Goal: Information Seeking & Learning: Learn about a topic

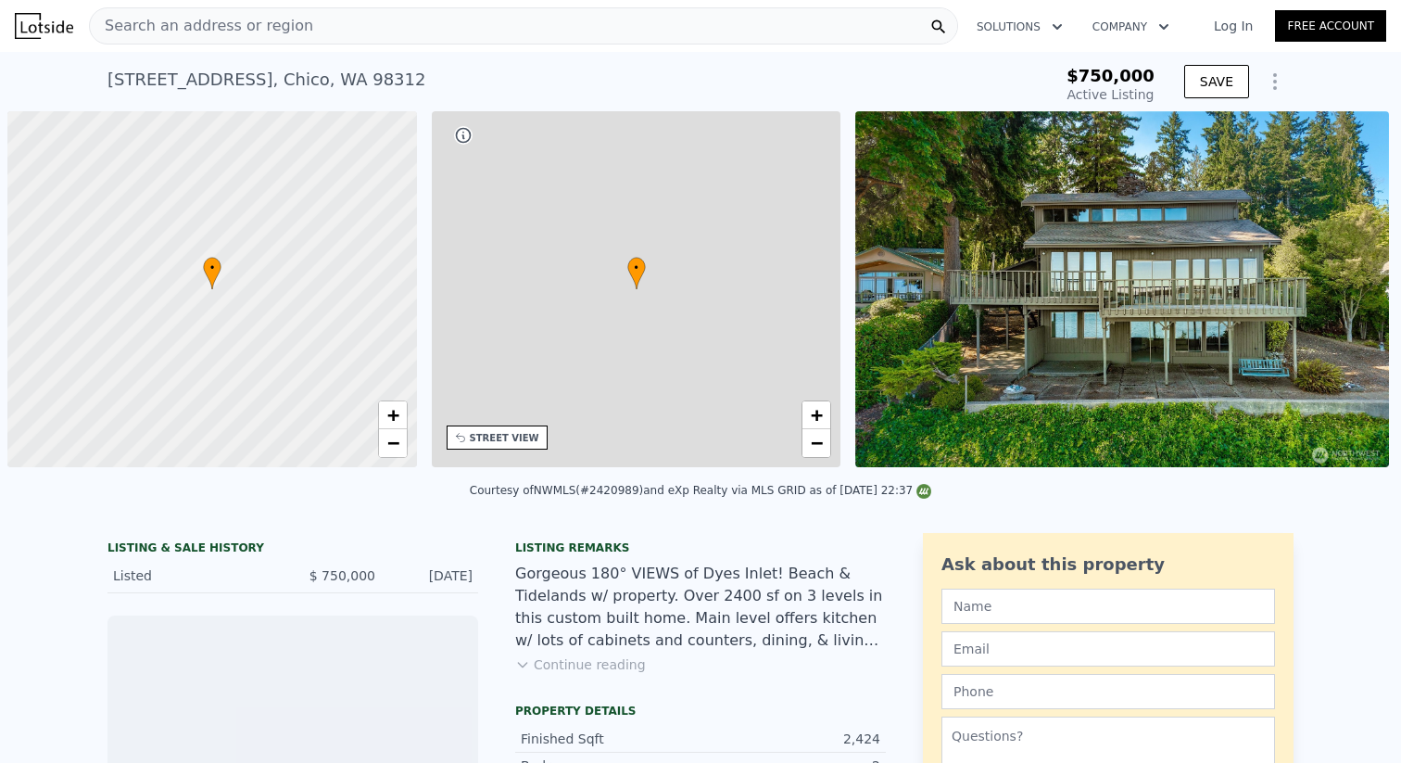
scroll to position [0, 7]
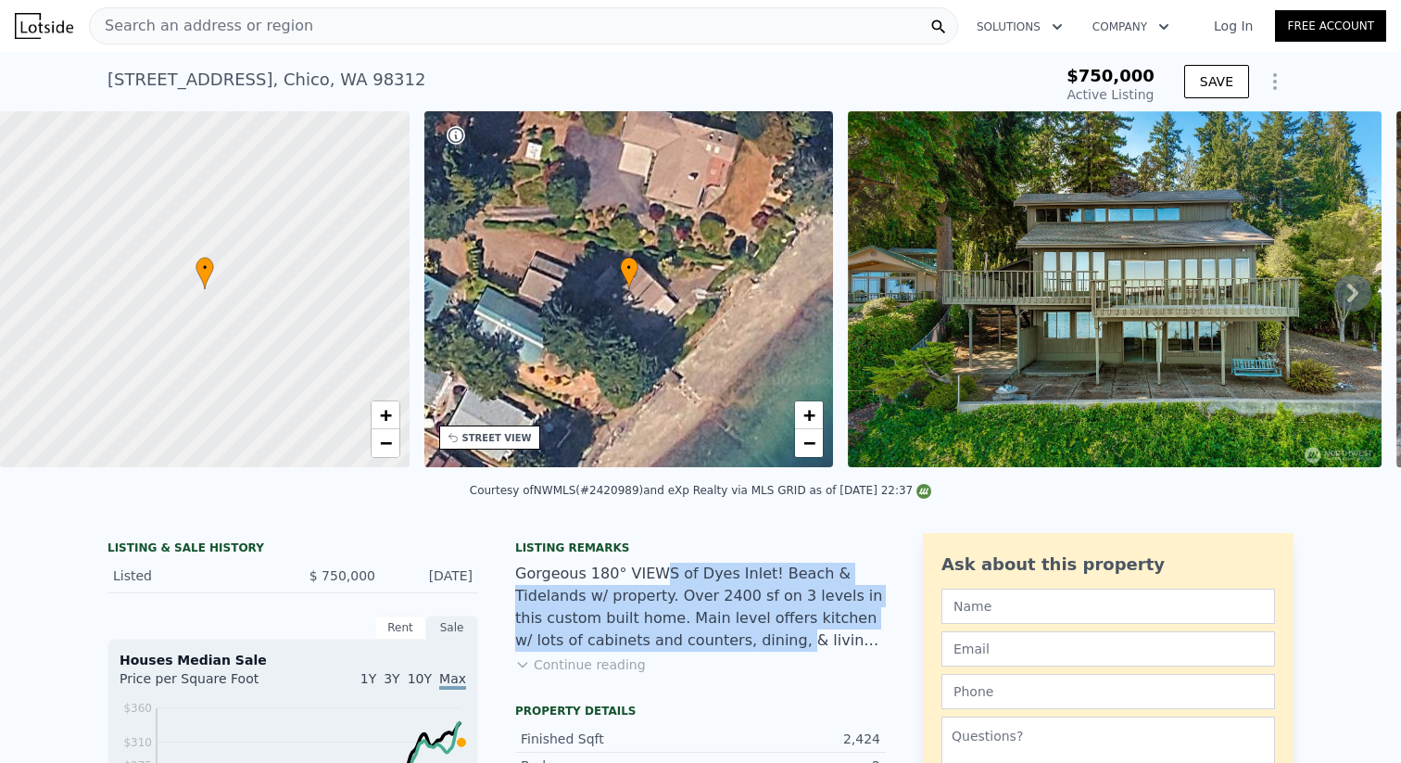
drag, startPoint x: 650, startPoint y: 572, endPoint x: 661, endPoint y: 635, distance: 63.8
click at [660, 635] on div "Gorgeous 180° VIEWS of Dyes Inlet! Beach & Tidelands w/ property. Over 2400 sf …" at bounding box center [700, 606] width 371 height 89
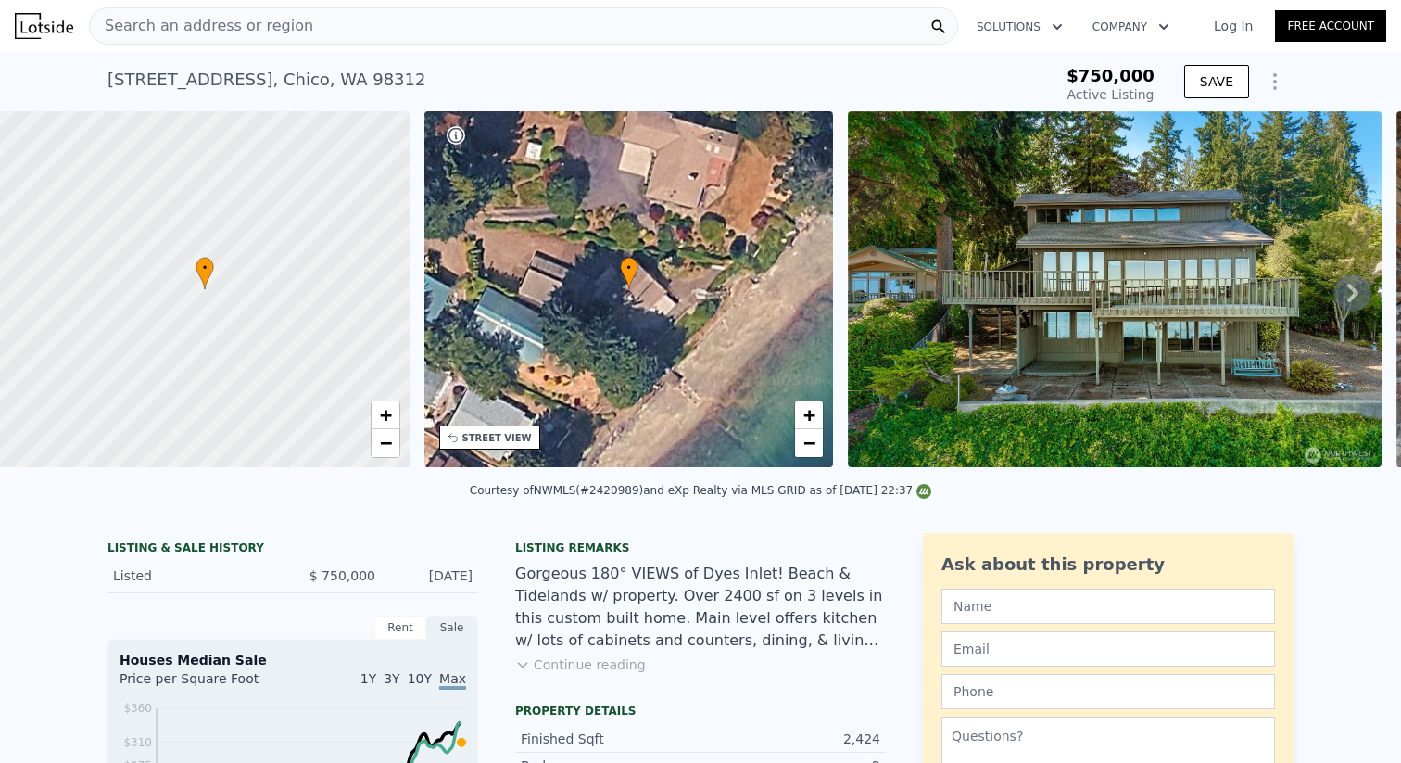
click at [706, 640] on div "Gorgeous 180° VIEWS of Dyes Inlet! Beach & Tidelands w/ property. Over 2400 sf …" at bounding box center [700, 606] width 371 height 89
click at [589, 673] on div "Listing remarks Gorgeous 180° VIEWS of Dyes Inlet! Beach & Tidelands w/ propert…" at bounding box center [700, 618] width 371 height 156
click at [589, 669] on button "Continue reading" at bounding box center [580, 664] width 131 height 19
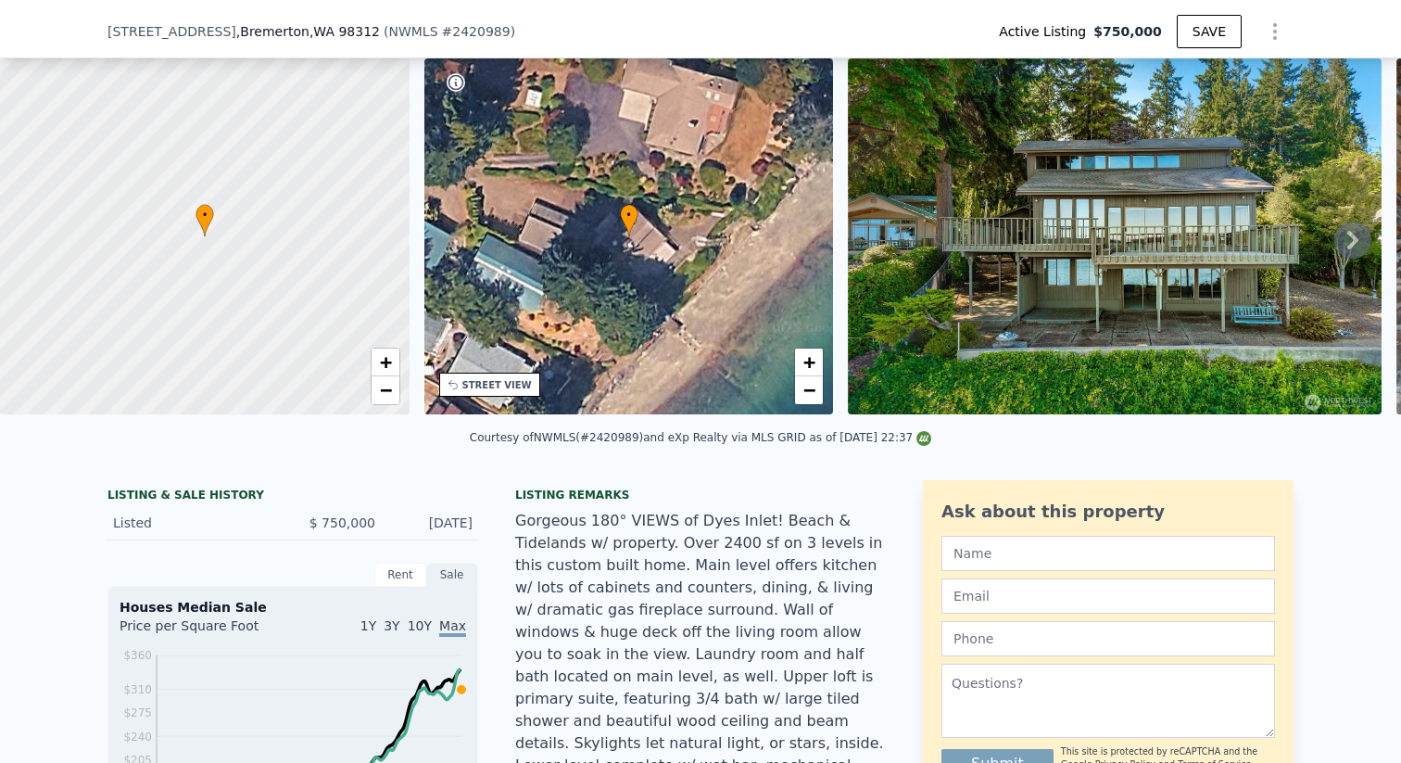
scroll to position [179, 0]
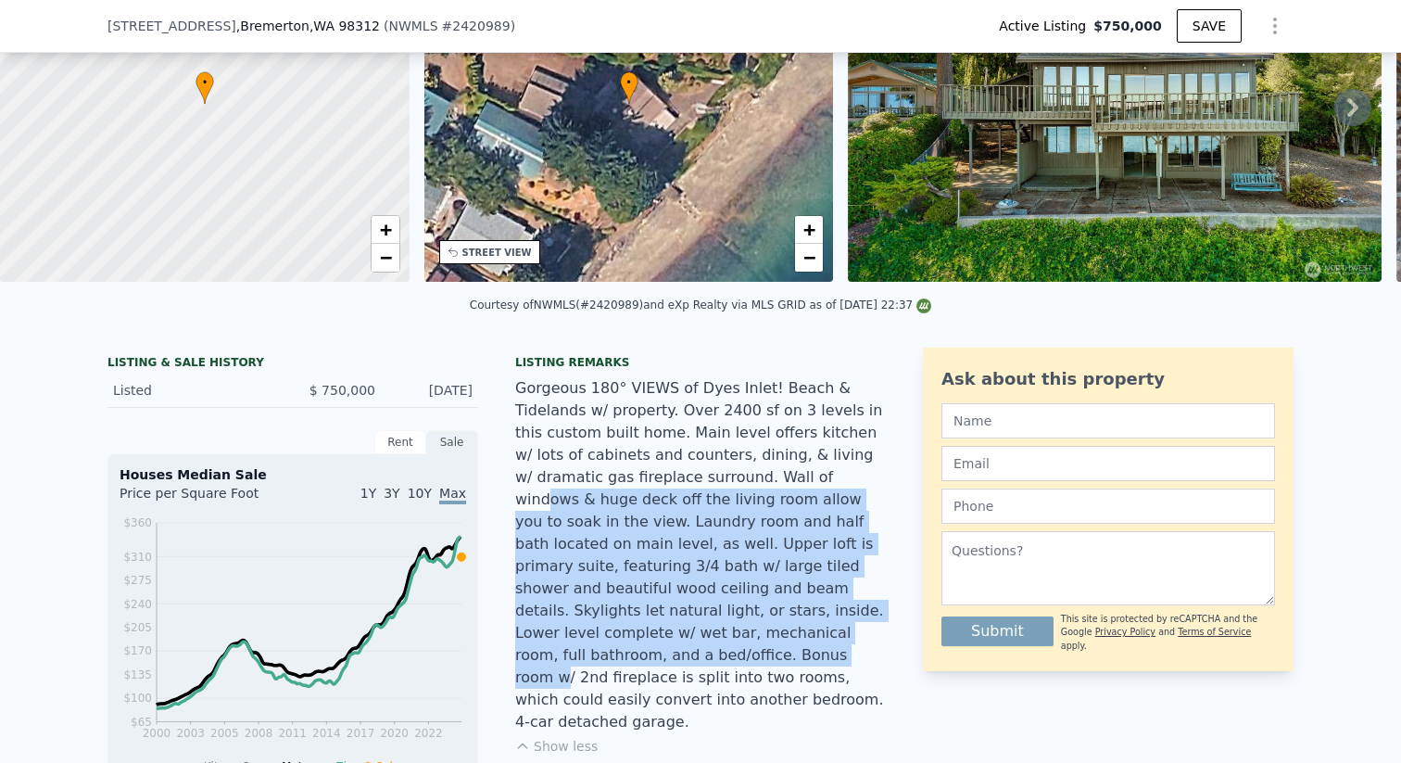
drag, startPoint x: 663, startPoint y: 466, endPoint x: 683, endPoint y: 645, distance: 180.0
click at [683, 644] on div "Gorgeous 180° VIEWS of Dyes Inlet! Beach & Tidelands w/ property. Over 2400 sf …" at bounding box center [700, 555] width 371 height 356
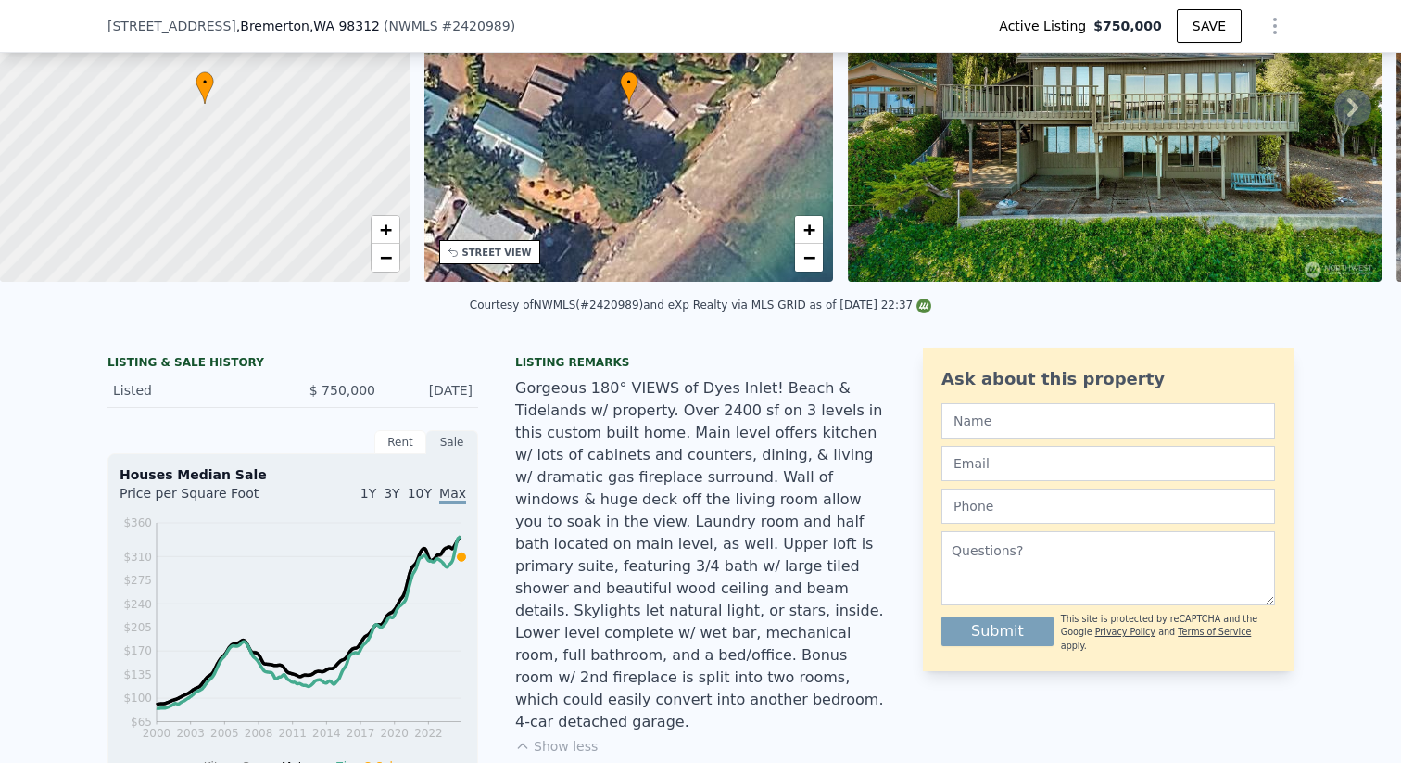
click at [759, 651] on div "Gorgeous 180° VIEWS of Dyes Inlet! Beach & Tidelands w/ property. Over 2400 sf …" at bounding box center [700, 555] width 371 height 356
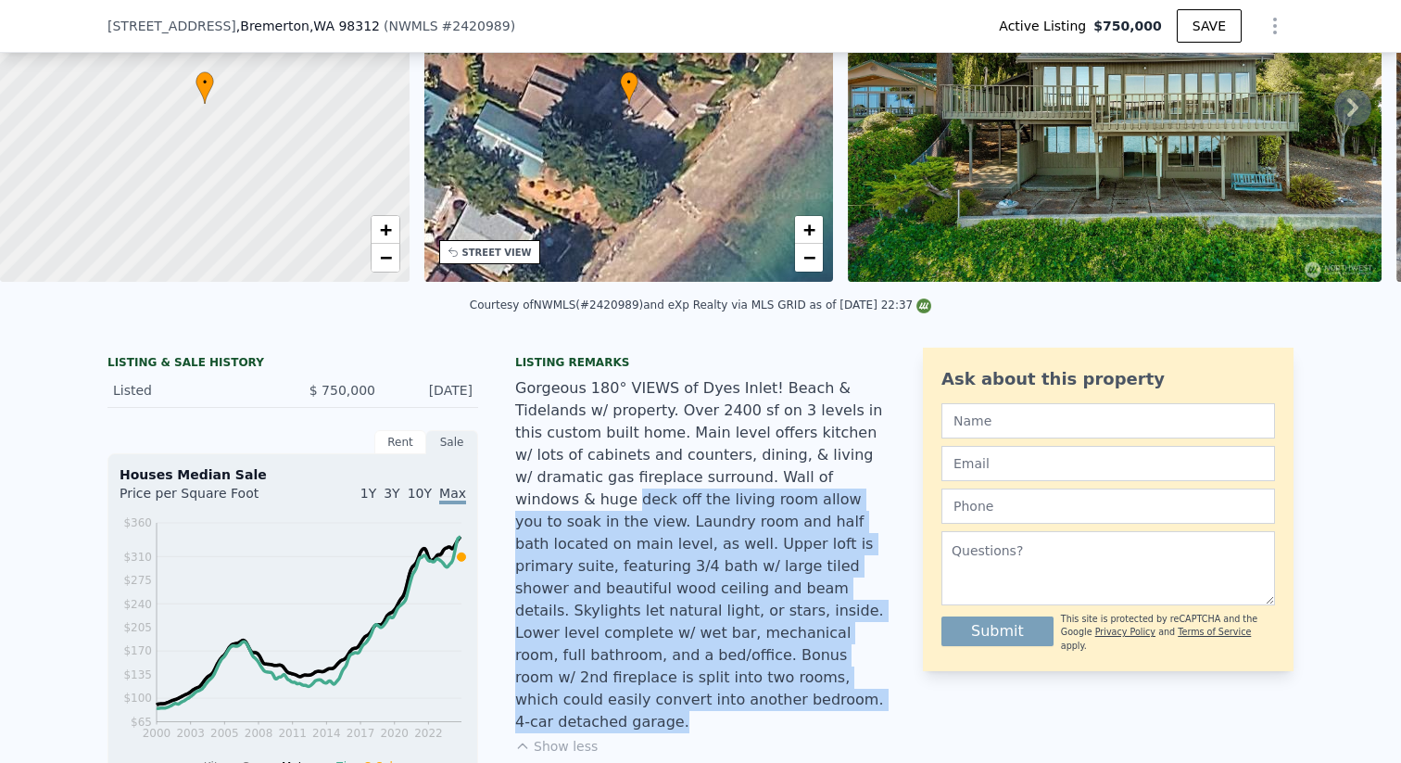
drag, startPoint x: 754, startPoint y: 678, endPoint x: 746, endPoint y: 474, distance: 204.0
click at [746, 473] on div "Gorgeous 180° VIEWS of Dyes Inlet! Beach & Tidelands w/ property. Over 2400 sf …" at bounding box center [700, 555] width 371 height 356
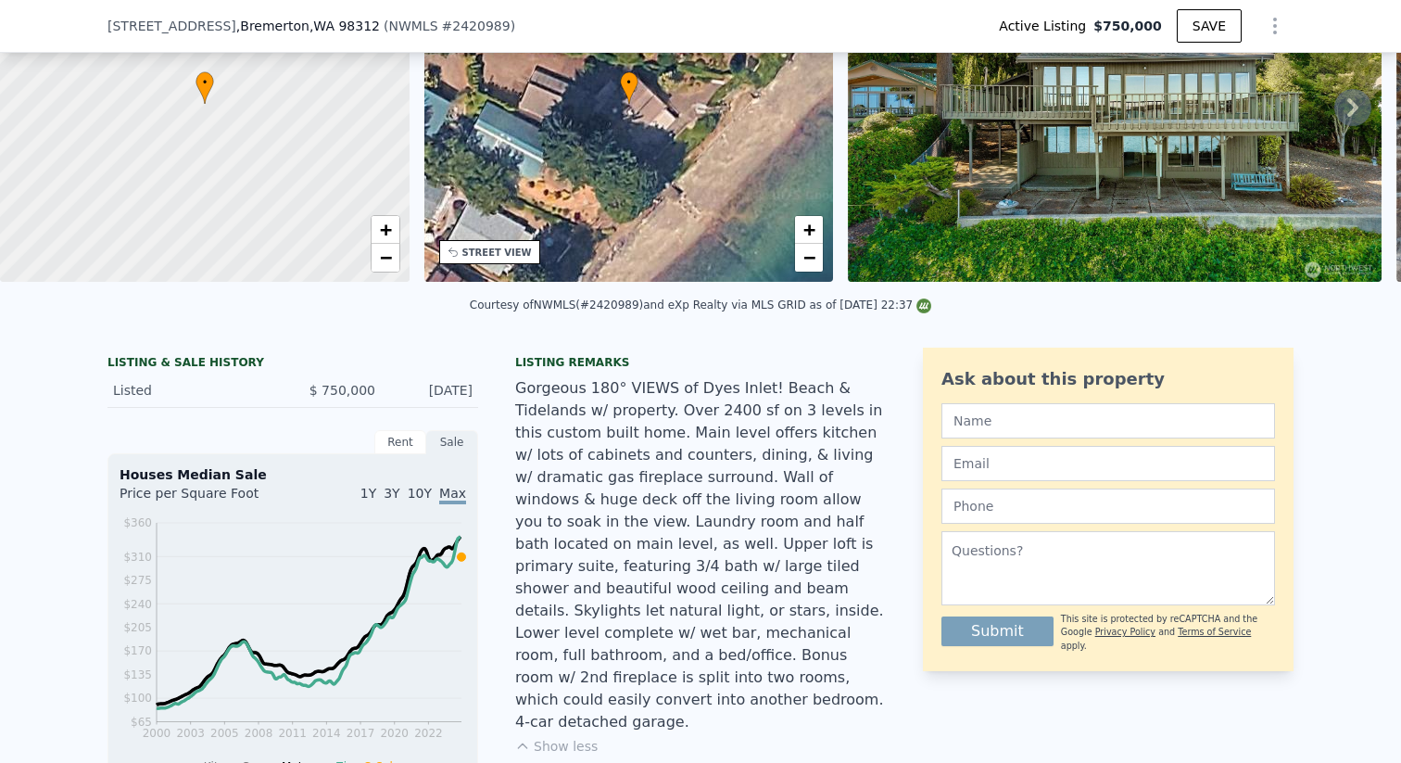
click at [760, 638] on div "Gorgeous 180° VIEWS of Dyes Inlet! Beach & Tidelands w/ property. Over 2400 sf …" at bounding box center [700, 555] width 371 height 356
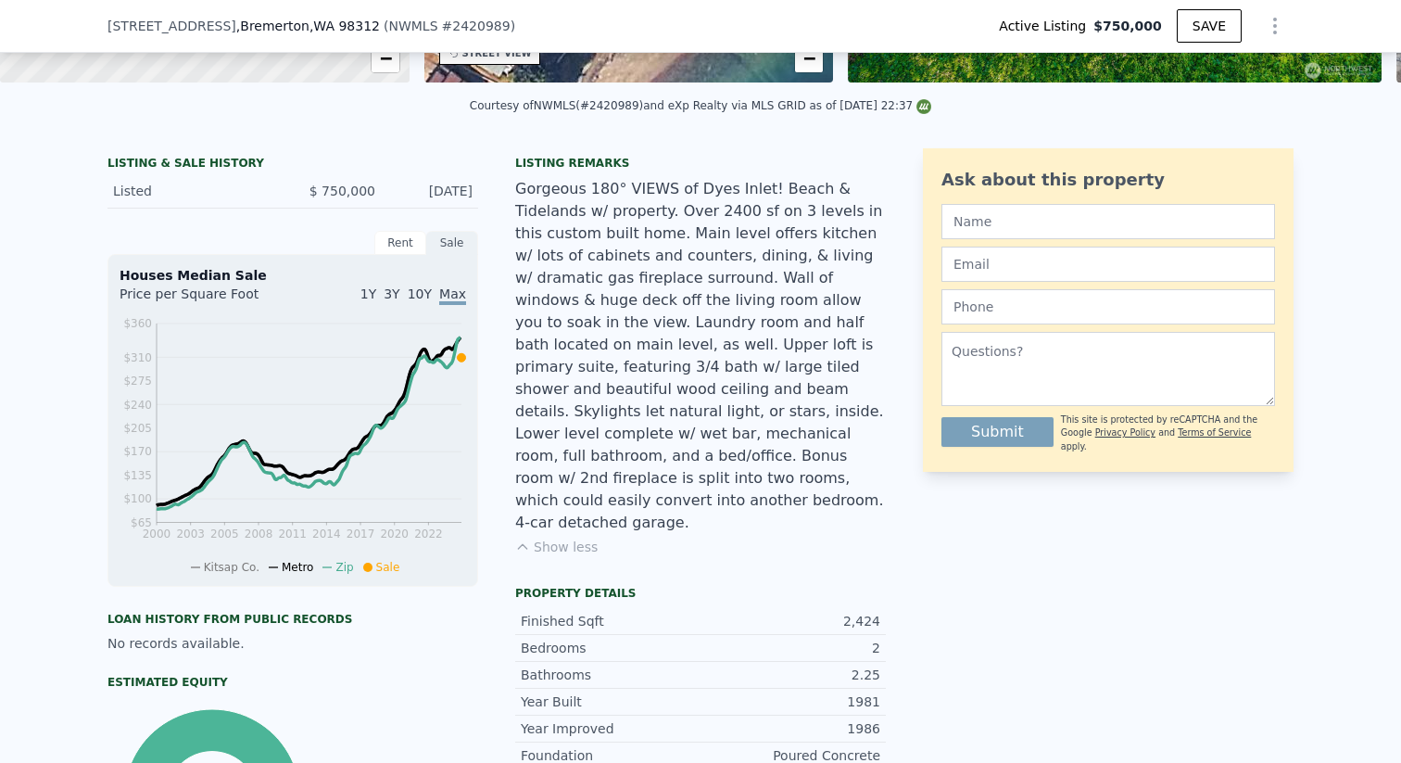
scroll to position [376, 0]
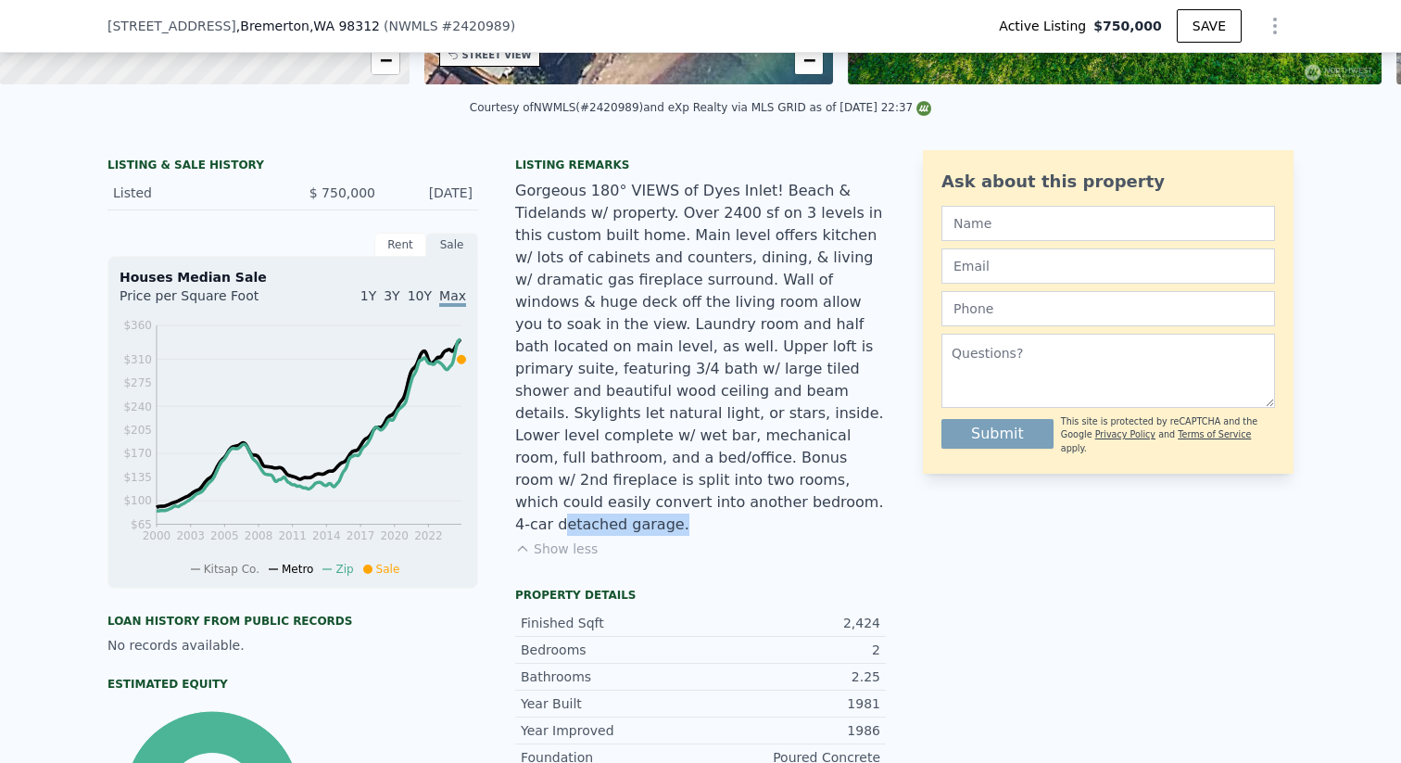
drag, startPoint x: 635, startPoint y: 482, endPoint x: 776, endPoint y: 483, distance: 140.8
click at [778, 482] on div "Gorgeous 180° VIEWS of Dyes Inlet! Beach & Tidelands w/ property. Over 2400 sf …" at bounding box center [700, 358] width 371 height 356
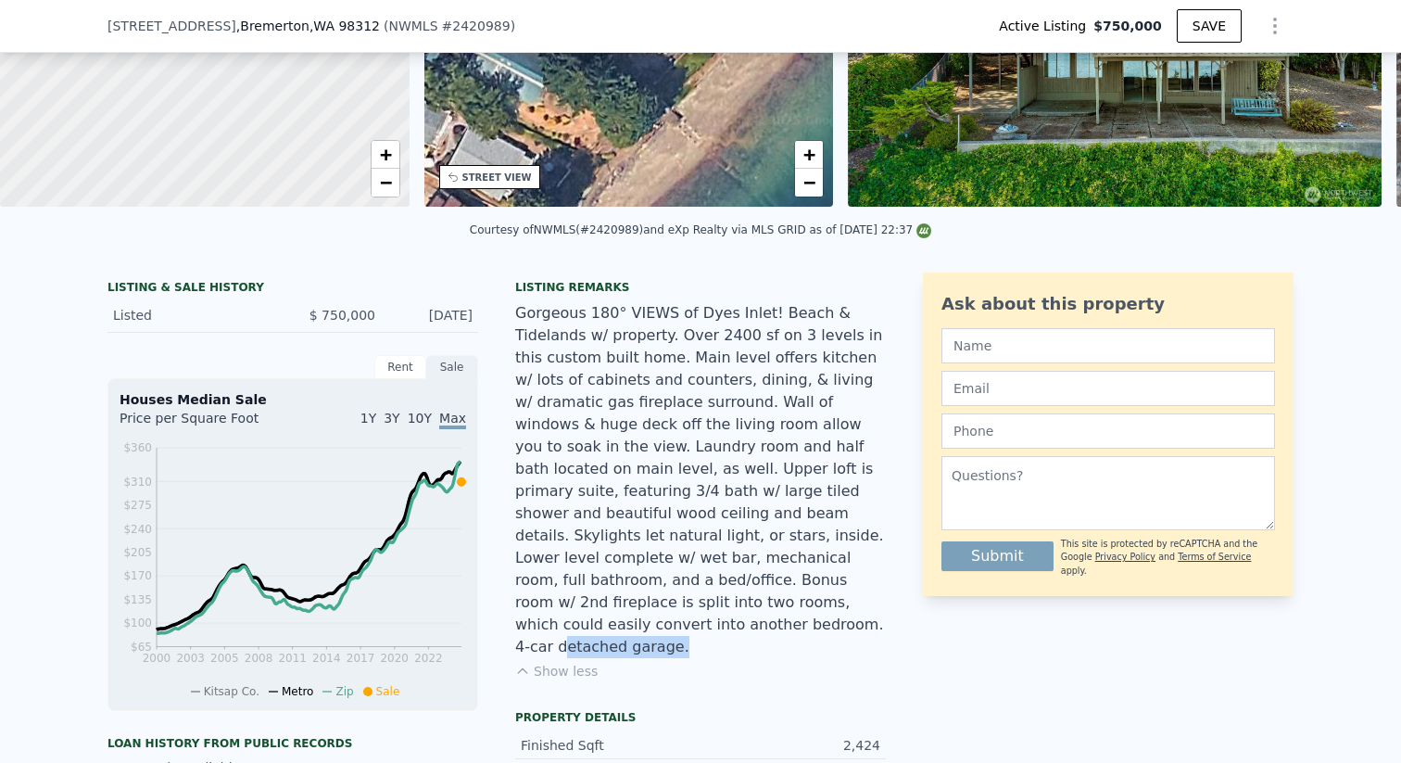
scroll to position [244, 0]
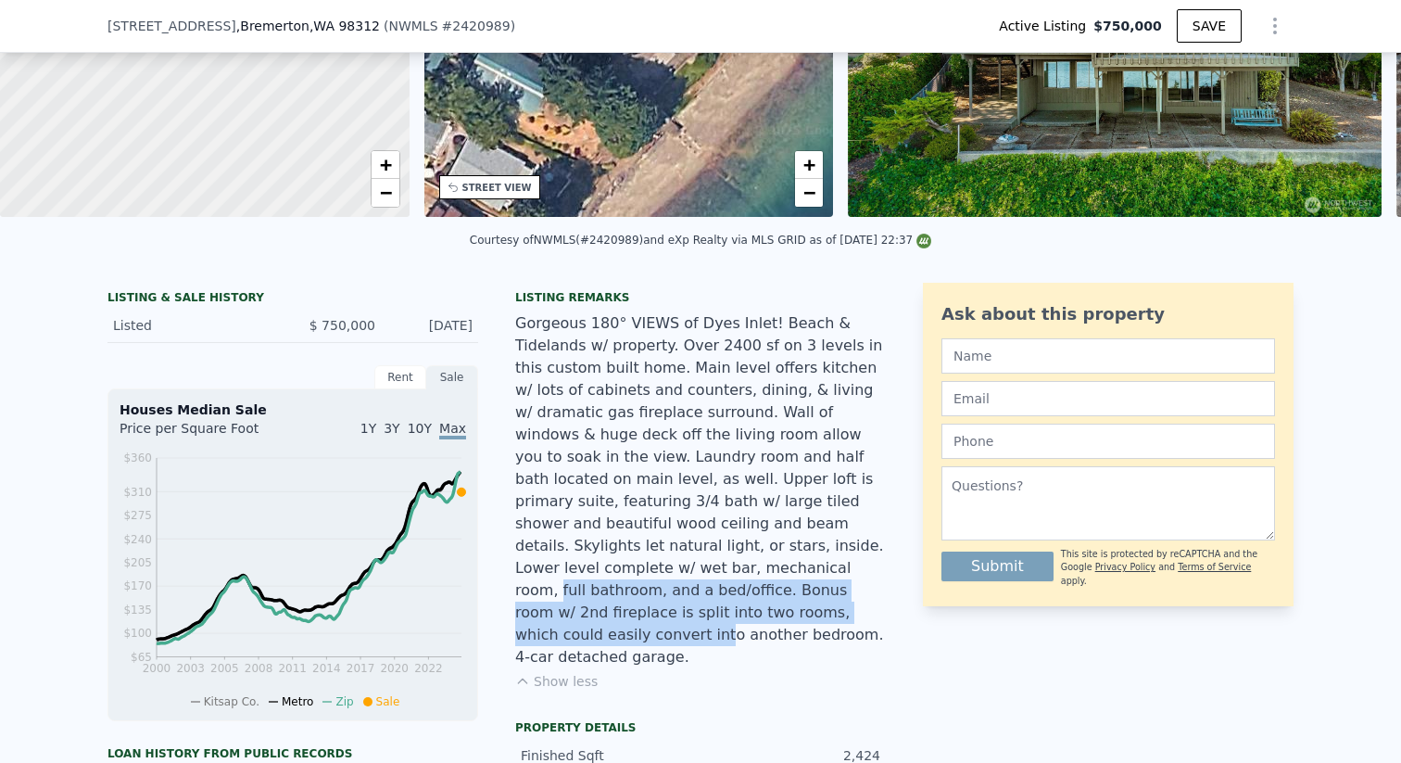
drag, startPoint x: 694, startPoint y: 550, endPoint x: 762, endPoint y: 587, distance: 76.7
click at [762, 587] on div "Gorgeous 180° VIEWS of Dyes Inlet! Beach & Tidelands w/ property. Over 2400 sf …" at bounding box center [700, 490] width 371 height 356
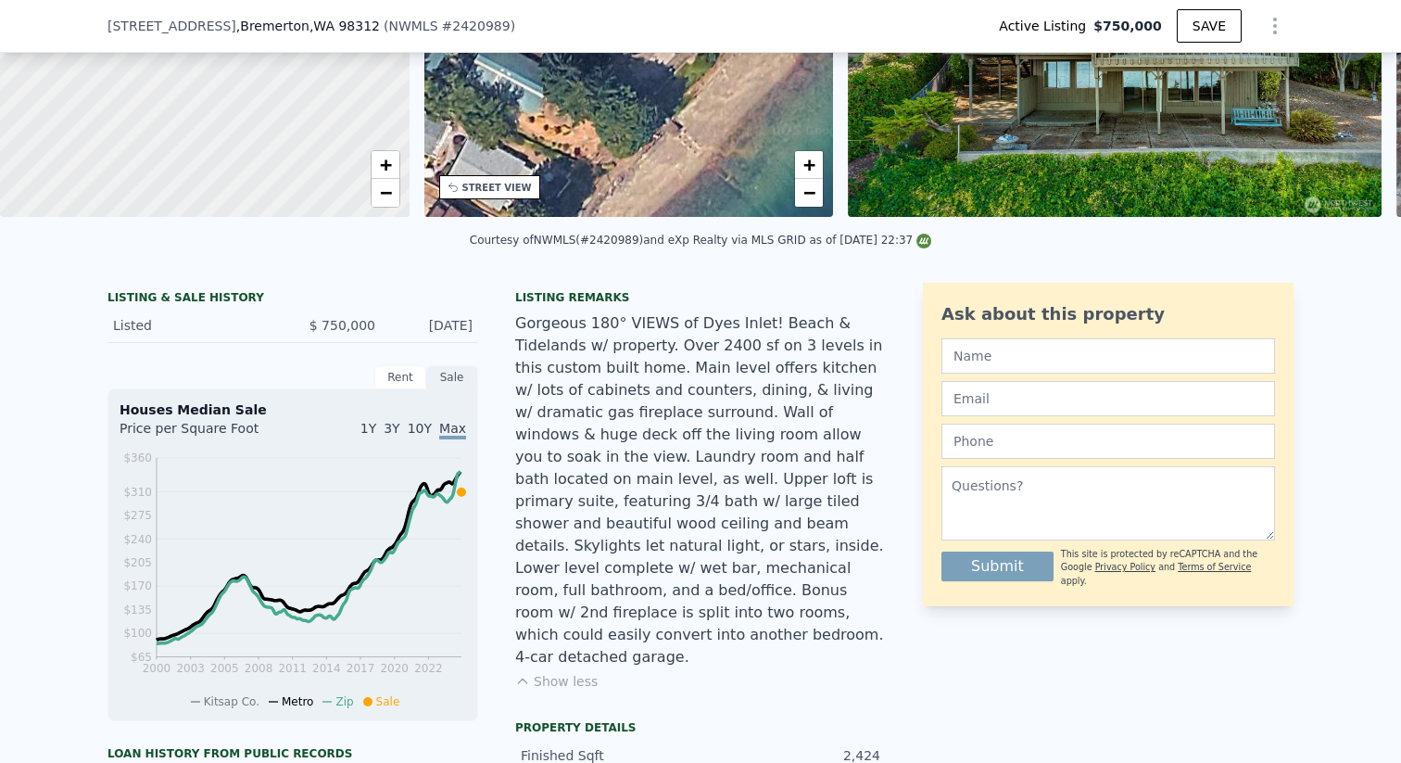
click at [785, 587] on div "Gorgeous 180° VIEWS of Dyes Inlet! Beach & Tidelands w/ property. Over 2400 sf …" at bounding box center [700, 490] width 371 height 356
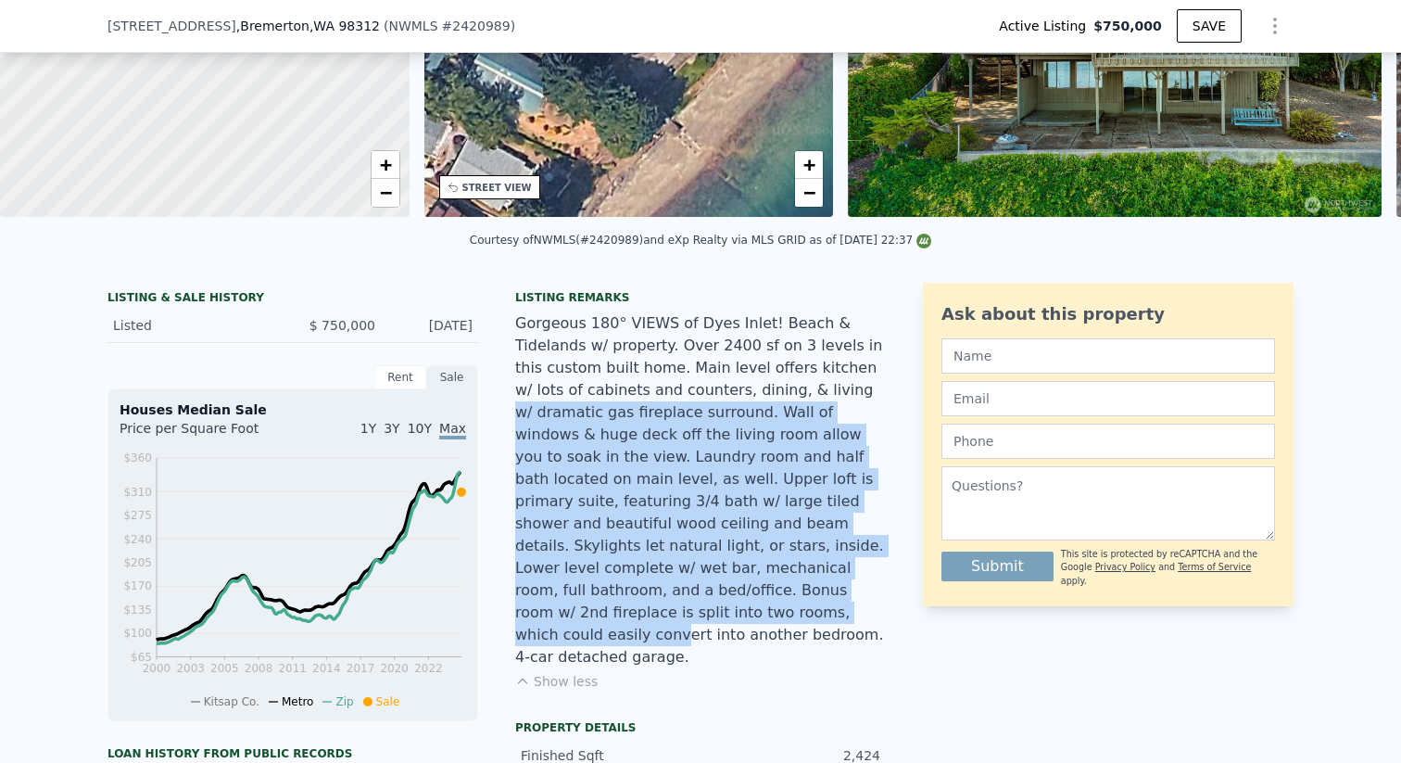
drag, startPoint x: 709, startPoint y: 389, endPoint x: 724, endPoint y: 590, distance: 201.6
click at [724, 590] on div "Gorgeous 180° VIEWS of Dyes Inlet! Beach & Tidelands w/ property. Over 2400 sf …" at bounding box center [700, 490] width 371 height 356
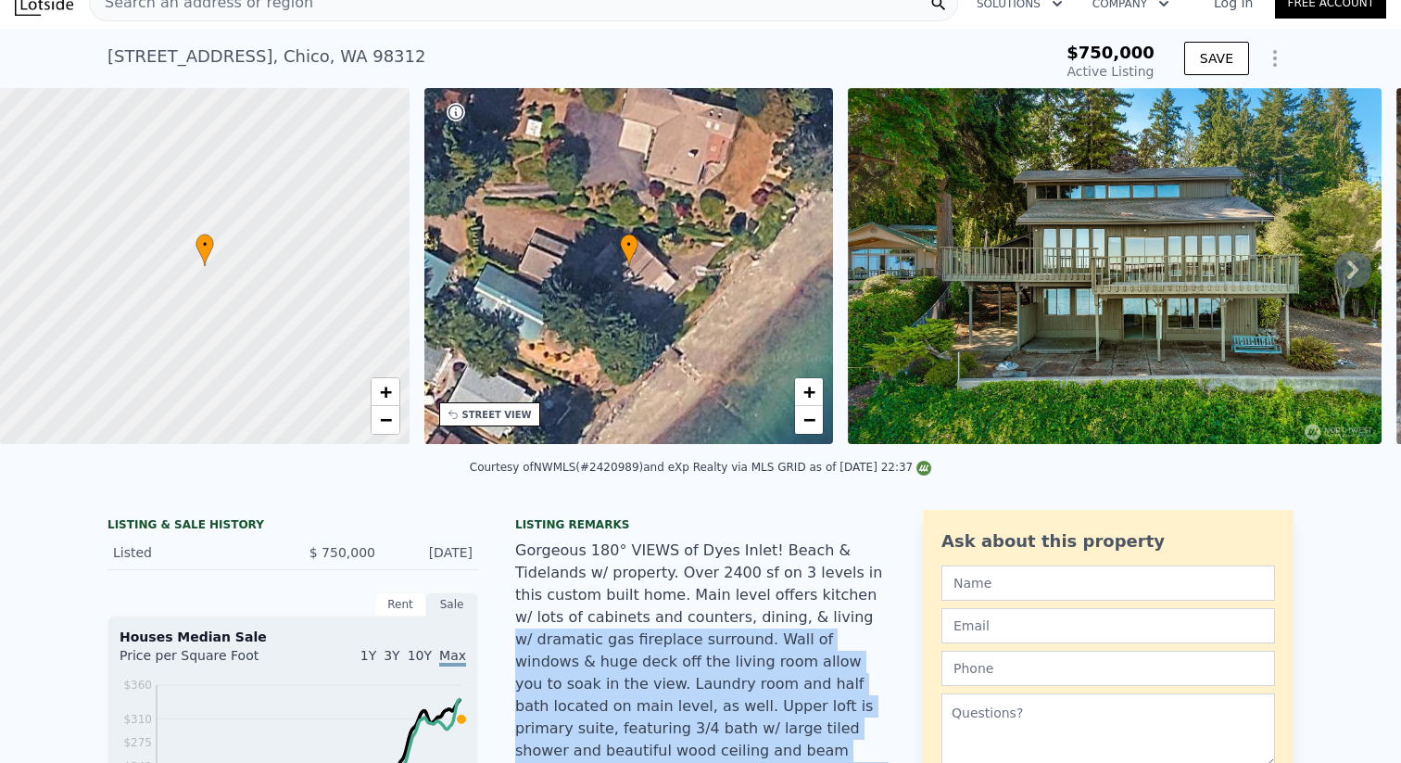
scroll to position [0, 0]
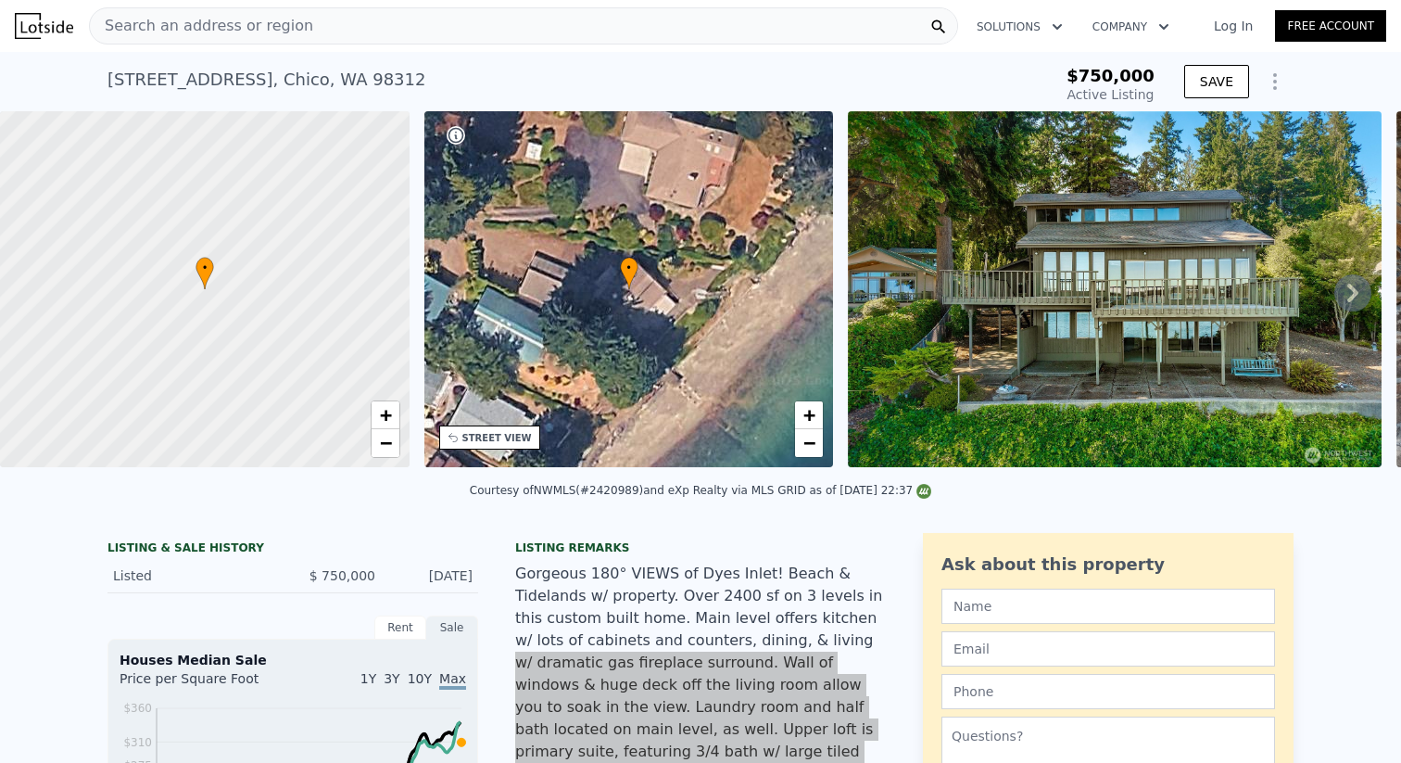
type input "$ 798,000"
type input "-$ 59,701"
